Goal: Find specific page/section: Find specific page/section

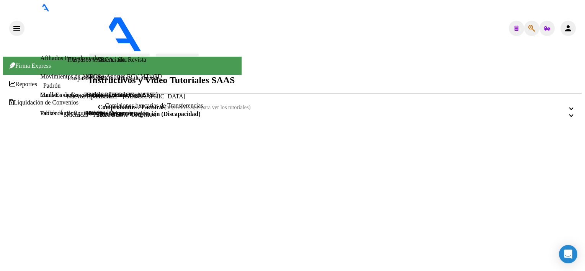
click at [524, 21] on div at bounding box center [531, 28] width 15 height 15
click at [528, 28] on icon "button" at bounding box center [531, 28] width 7 height 0
paste input "35647194"
type input "35647194"
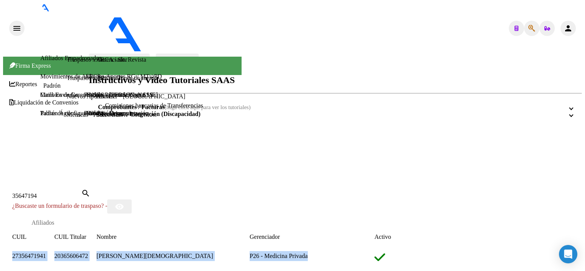
drag, startPoint x: 388, startPoint y: 157, endPoint x: 53, endPoint y: 156, distance: 334.8
click at [53, 251] on div "27356471941 20365606472 [PERSON_NAME] P26 - Medicina Privada" at bounding box center [251, 258] width 479 height 14
copy div "27356471941 20365606472 [PERSON_NAME] P26 - Medicina Privada"
click at [164, 251] on div "[PERSON_NAME][DEMOGRAPHIC_DATA]" at bounding box center [172, 256] width 153 height 10
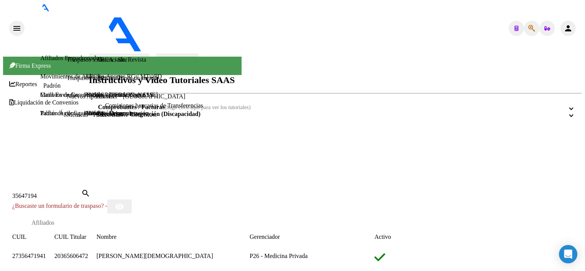
click at [54, 251] on div "27356471941" at bounding box center [33, 256] width 42 height 10
click at [46, 253] on span "27356471941" at bounding box center [29, 256] width 34 height 7
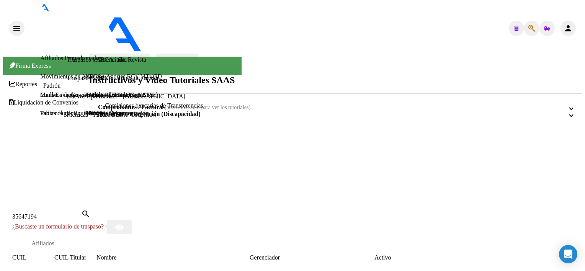
scroll to position [114, 0]
type textarea "20365606472"
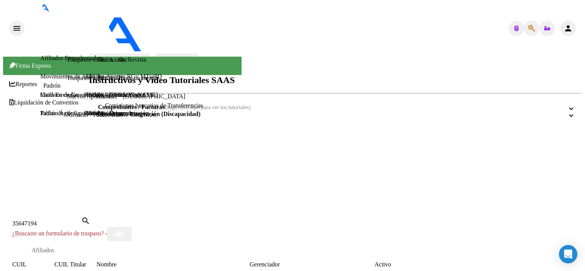
scroll to position [268, 0]
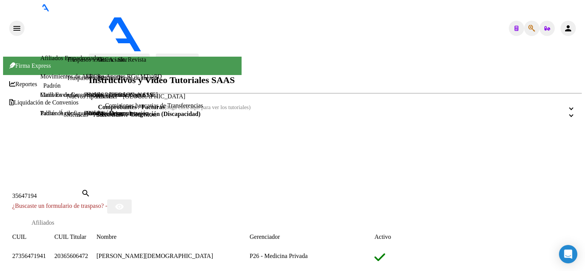
click at [81, 192] on input "35647194" at bounding box center [46, 195] width 69 height 7
paste input "9534096"
click at [81, 192] on input "95340964" at bounding box center [46, 195] width 69 height 7
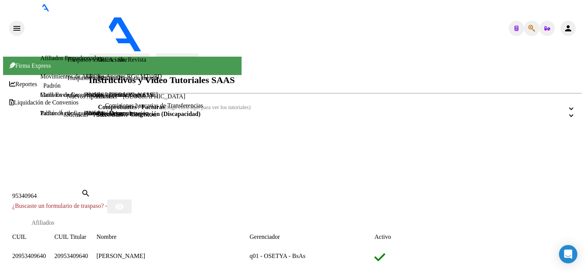
click at [81, 192] on input "95340964" at bounding box center [46, 195] width 69 height 7
paste input "32166300"
type input "32166300"
drag, startPoint x: 220, startPoint y: 150, endPoint x: 140, endPoint y: 144, distance: 80.6
click at [140, 251] on datatable-body-cell "[PERSON_NAME]" at bounding box center [172, 258] width 153 height 14
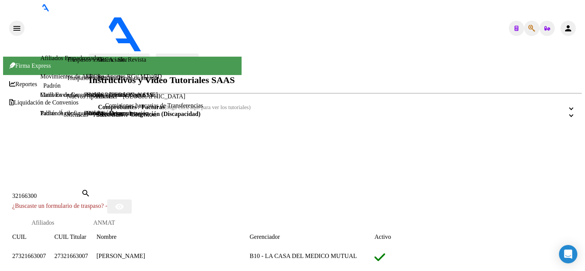
copy div "[PERSON_NAME]"
click at [338, 214] on div "Afiliados ANMAT" at bounding box center [236, 223] width 449 height 18
